Goal: Information Seeking & Learning: Learn about a topic

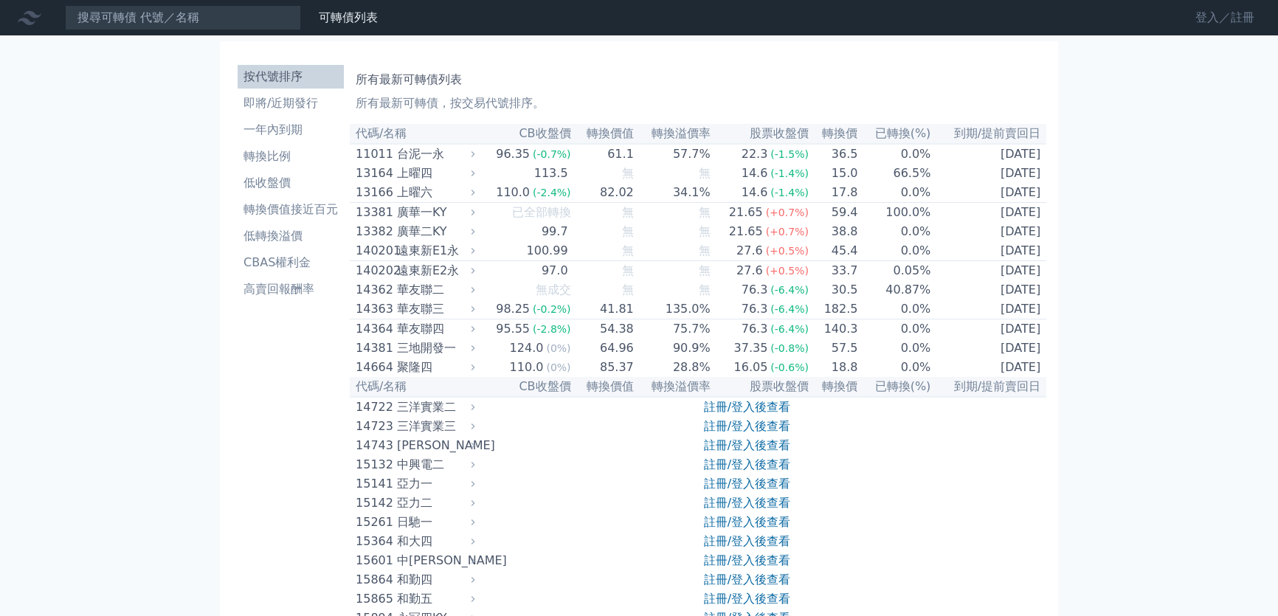
click at [1194, 13] on link "登入／註冊" at bounding box center [1225, 18] width 83 height 24
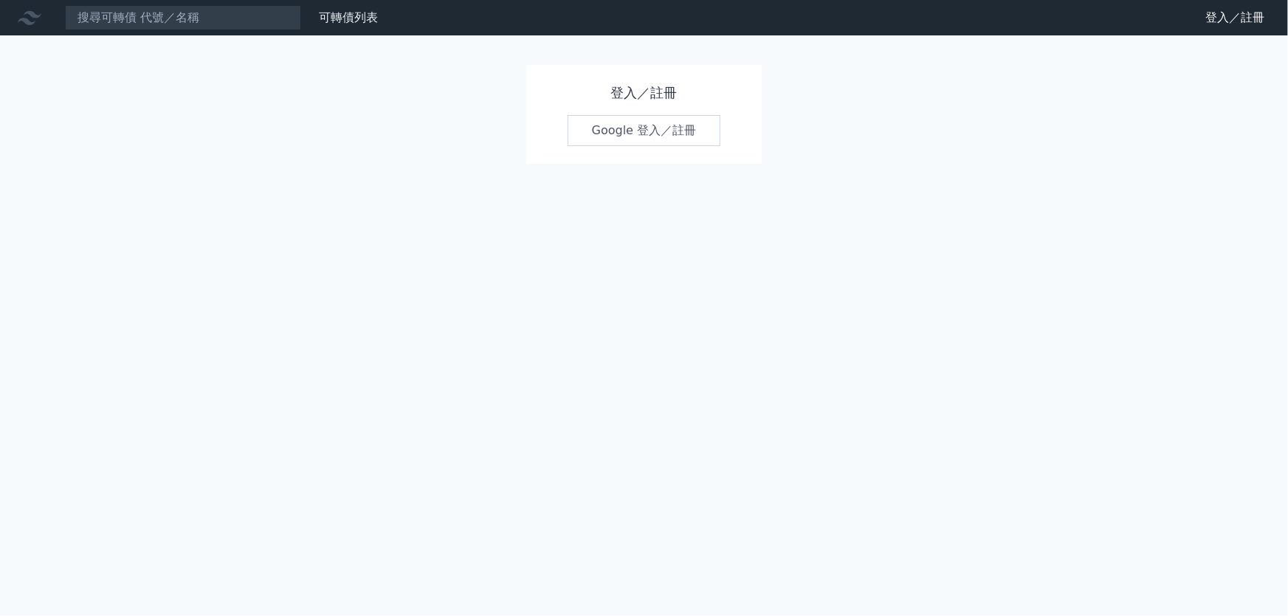
click at [615, 148] on div "登入／註冊 Google 登入／註冊" at bounding box center [644, 114] width 236 height 99
click at [618, 134] on link "Google 登入／註冊" at bounding box center [645, 130] width 154 height 31
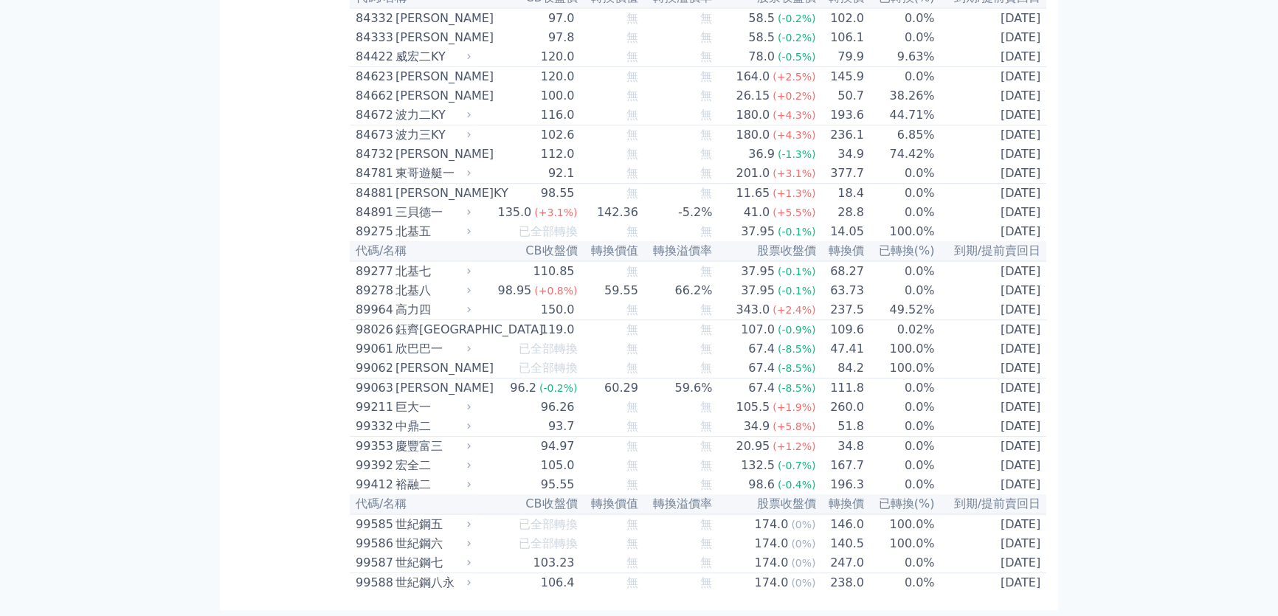
scroll to position [8607, 0]
drag, startPoint x: 358, startPoint y: 133, endPoint x: 1042, endPoint y: 592, distance: 823.4
copy table "代碼/名稱 CB收盤價 轉換價值 轉換溢價率 股票收盤價 轉換價 已轉換(%) 到期/提前賣回日 11011 台泥一永 96.35 (-0.7%) 61.1 …"
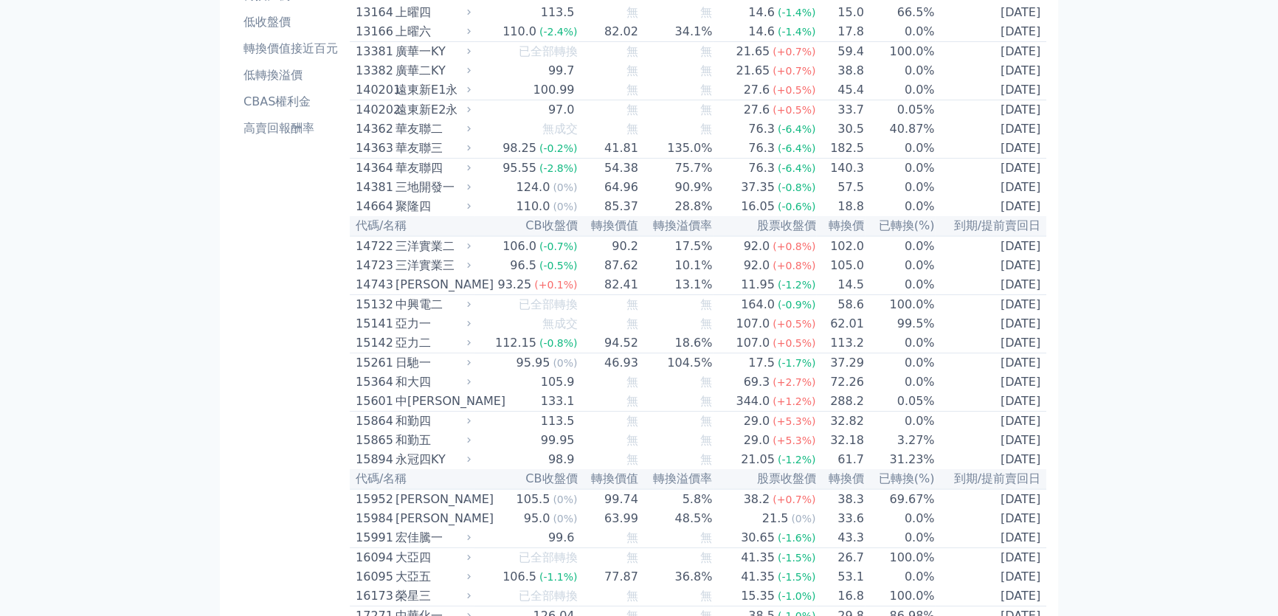
scroll to position [0, 0]
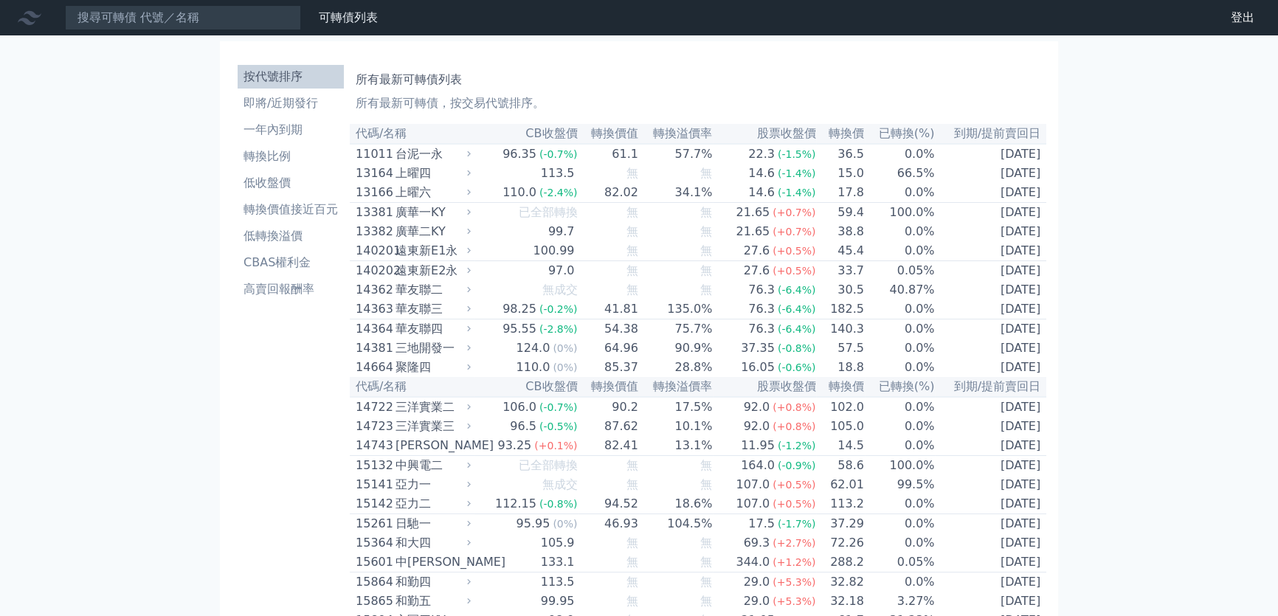
click at [836, 89] on div "所有最新可轉債列表 所有最新可轉債，按交易代號排序。" at bounding box center [698, 88] width 685 height 47
click at [262, 76] on li "按代號排序" at bounding box center [291, 77] width 106 height 18
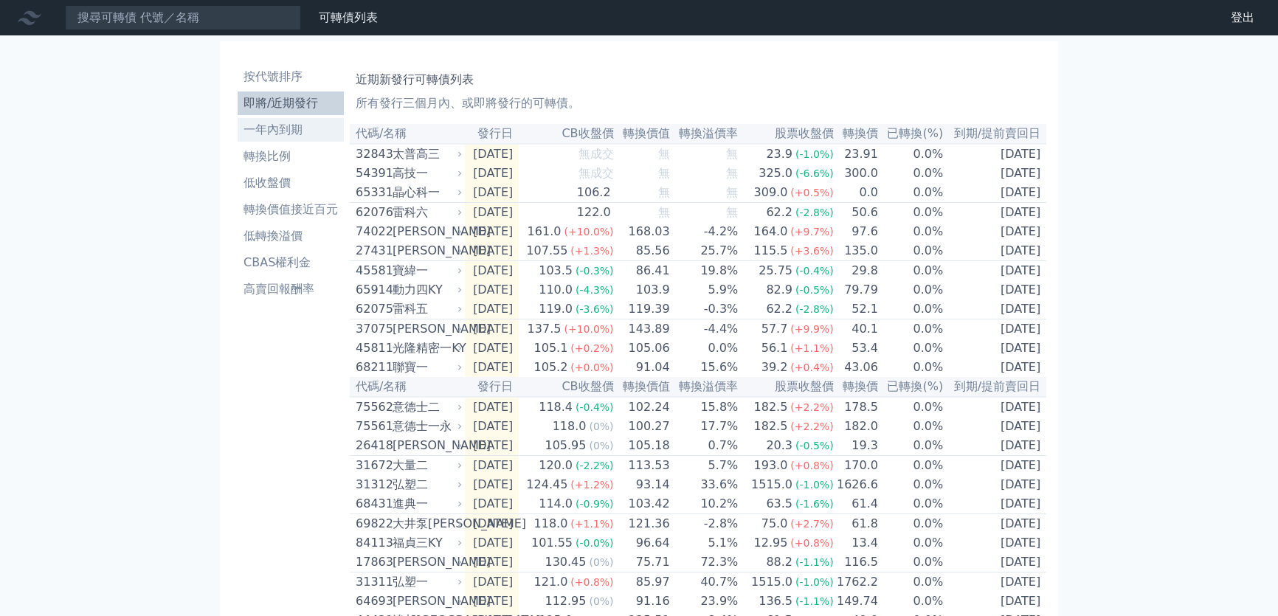
click at [244, 131] on li "一年內到期" at bounding box center [291, 130] width 106 height 18
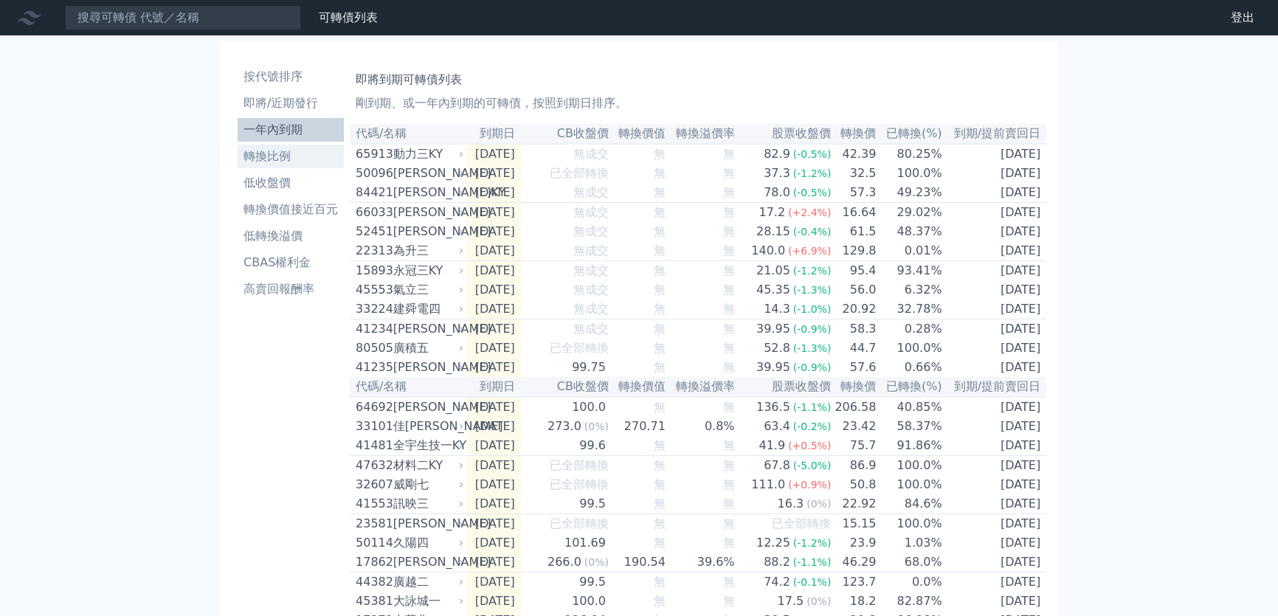
click at [269, 153] on li "轉換比例" at bounding box center [291, 157] width 106 height 18
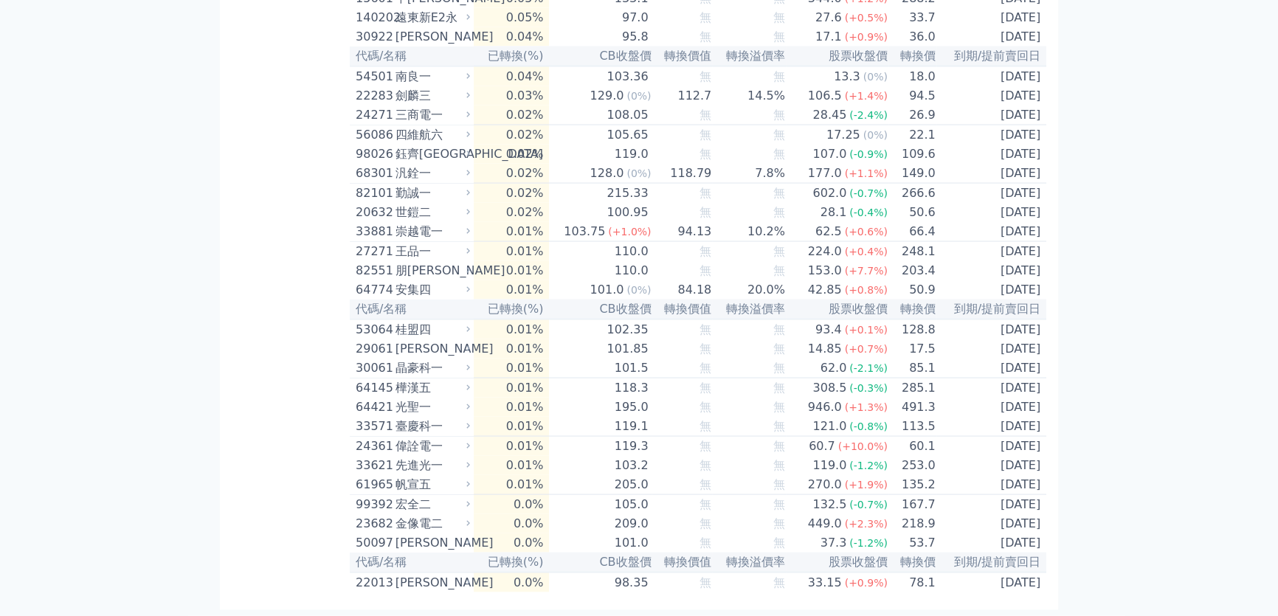
scroll to position [3923, 0]
